Goal: Task Accomplishment & Management: Manage account settings

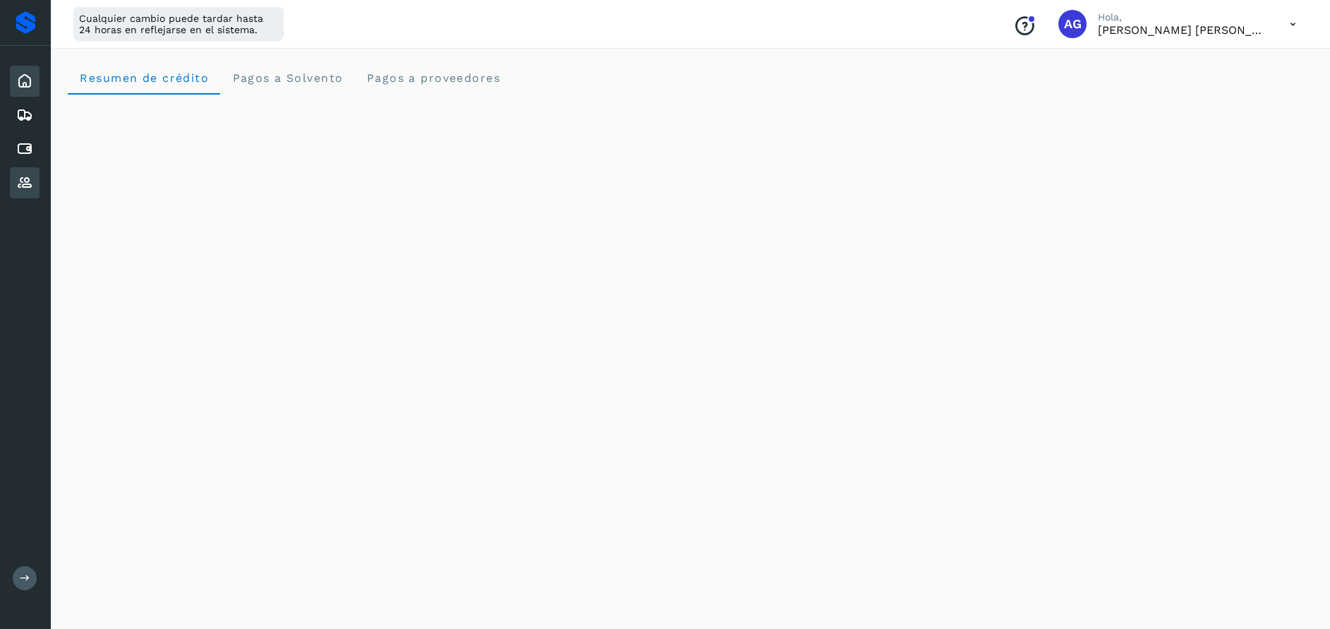
scroll to position [212, 0]
click at [22, 177] on icon at bounding box center [24, 182] width 17 height 17
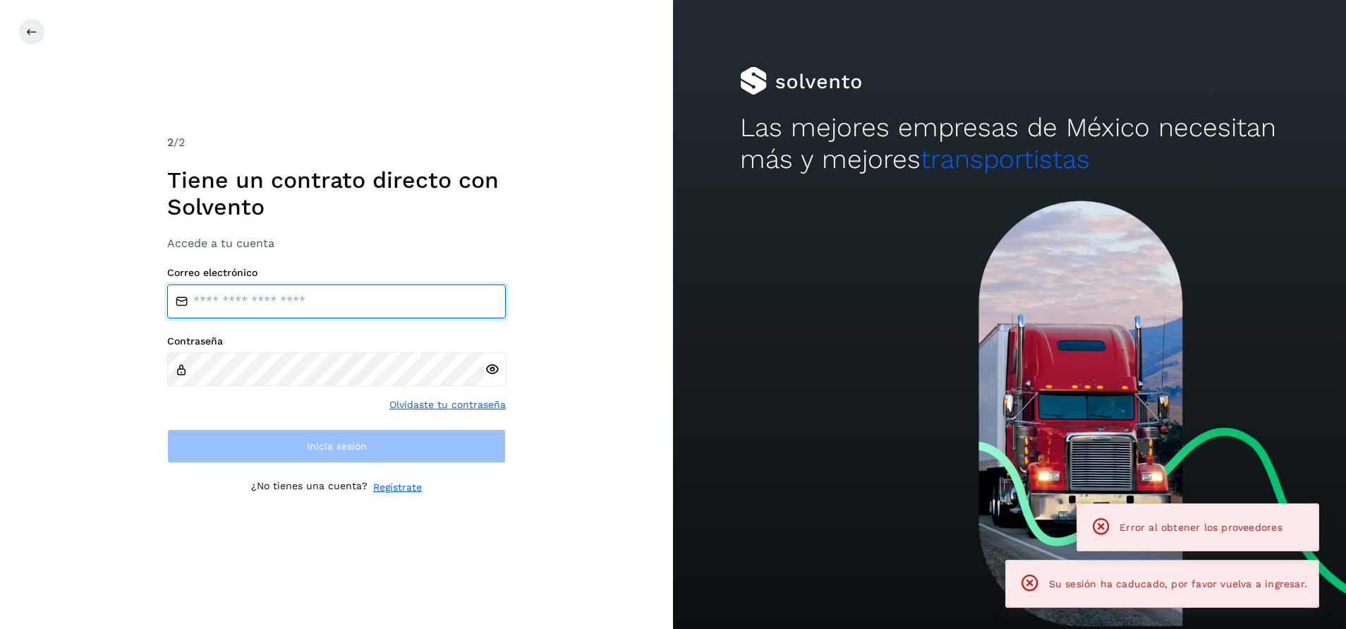
type input "**********"
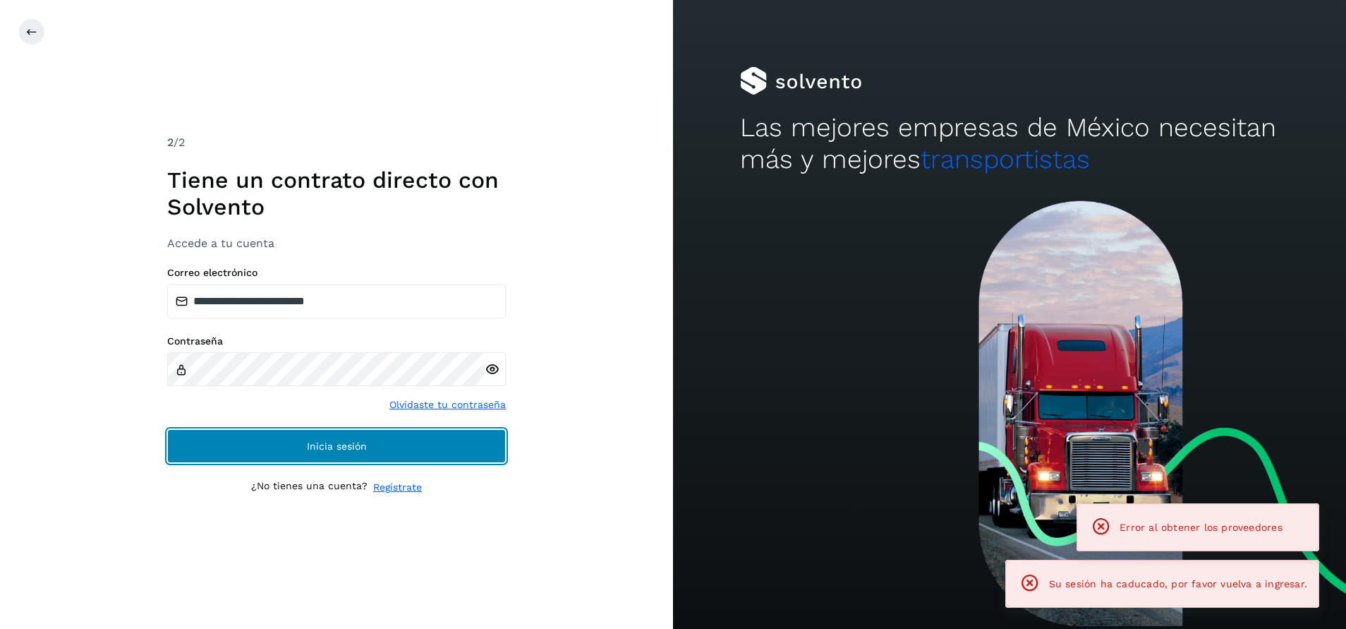
click at [378, 445] on button "Inicia sesión" at bounding box center [336, 446] width 339 height 34
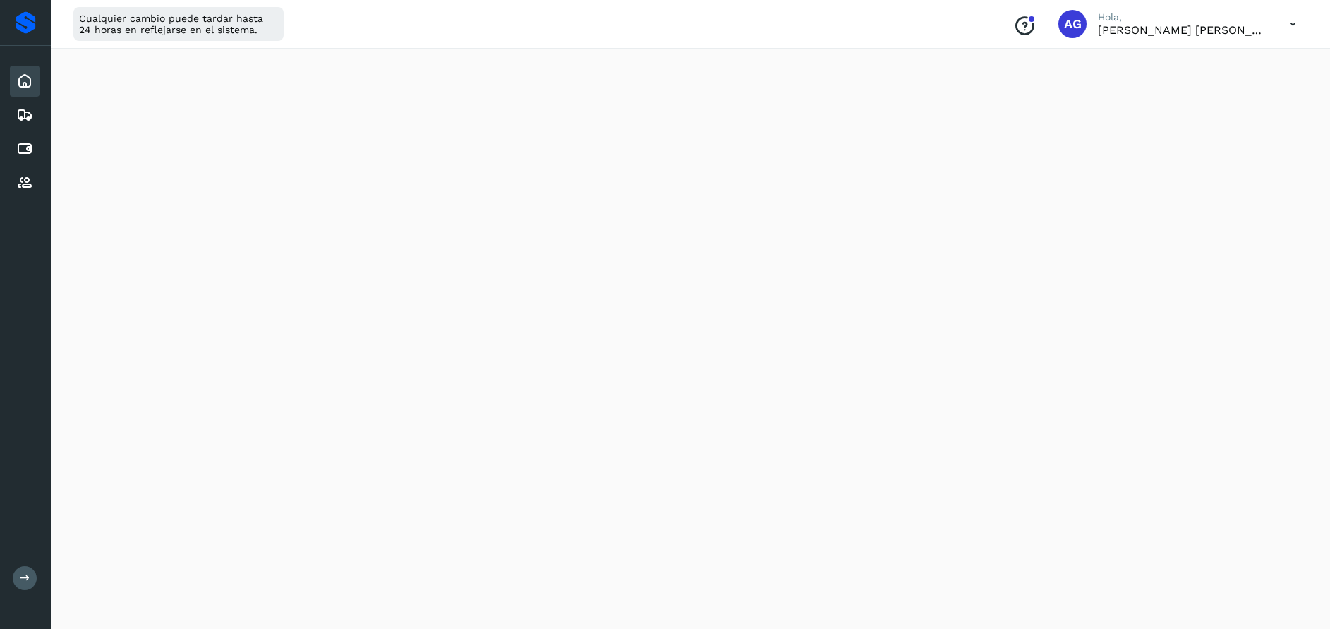
scroll to position [341, 0]
click at [23, 184] on icon at bounding box center [24, 182] width 17 height 17
